Goal: Navigation & Orientation: Find specific page/section

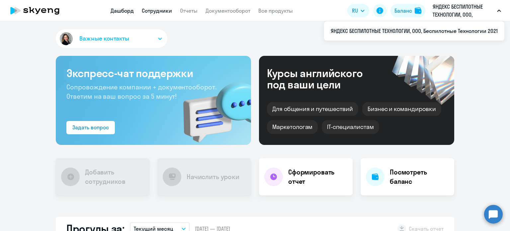
click at [161, 12] on link "Сотрудники" at bounding box center [157, 10] width 30 height 7
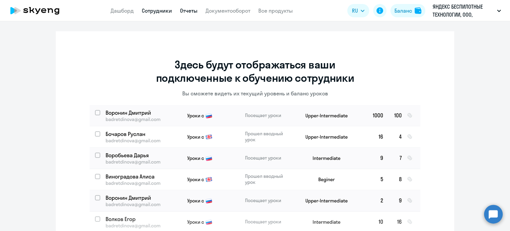
click at [190, 13] on link "Отчеты" at bounding box center [189, 10] width 18 height 7
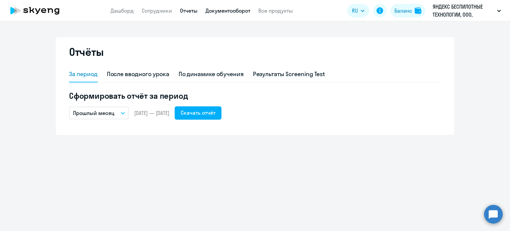
click at [232, 12] on link "Документооборот" at bounding box center [228, 10] width 45 height 7
